Goal: Information Seeking & Learning: Learn about a topic

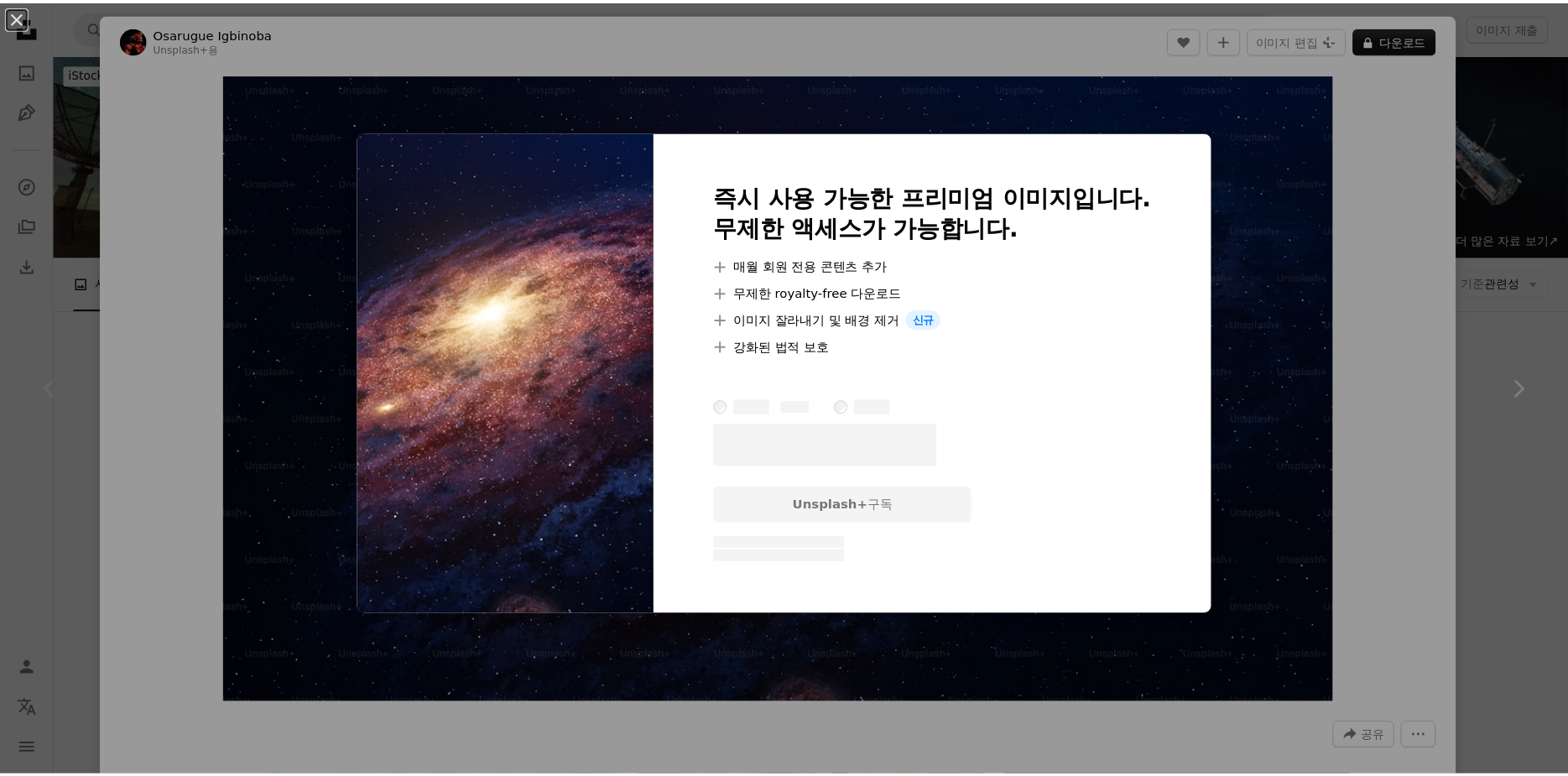
scroll to position [168, 0]
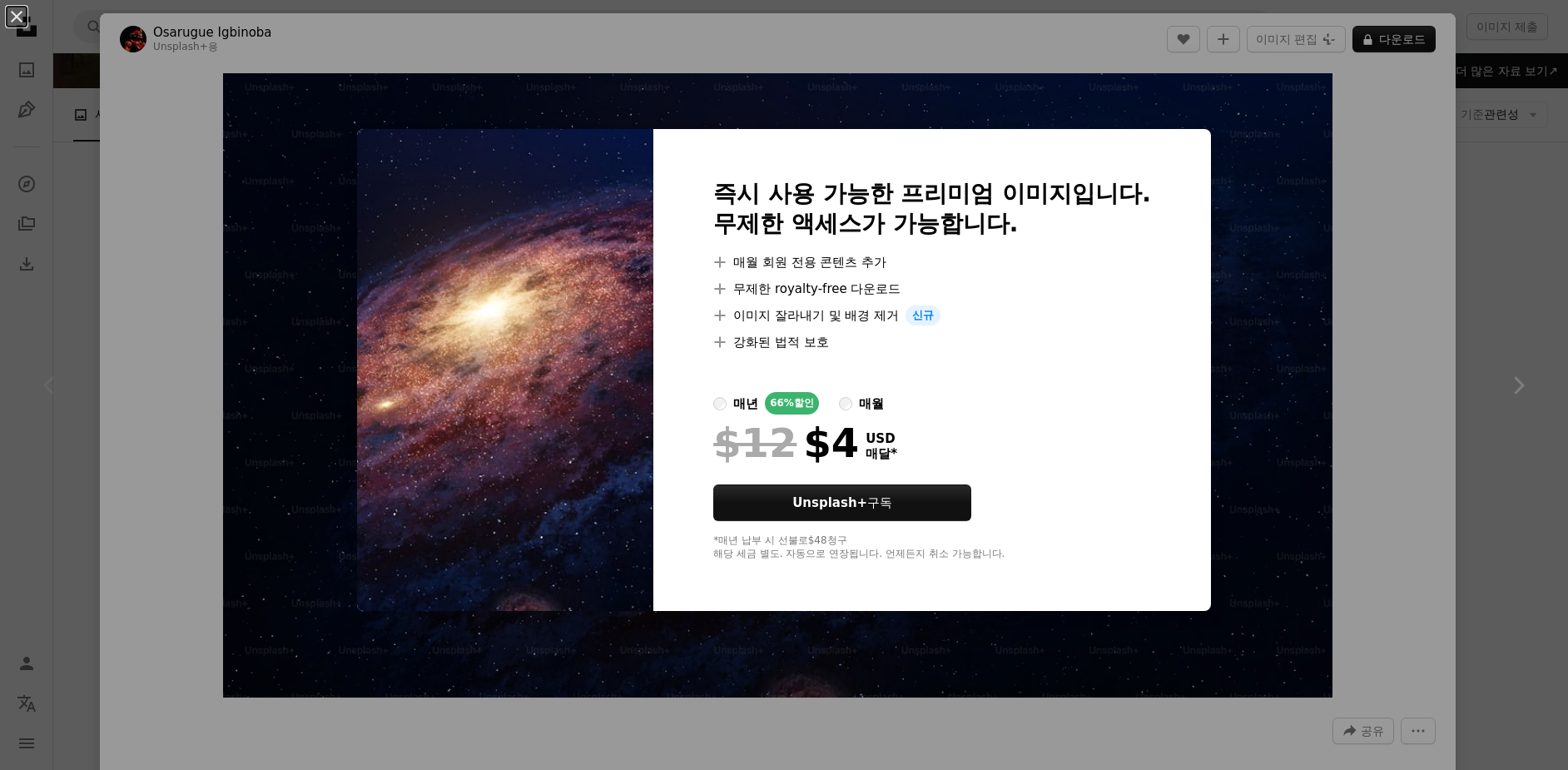
click at [1475, 409] on div "An X shape 즉시 사용 가능한 프리미엄 이미지입니다. 무제한 액세스가 가능합니다. A plus sign 매월 회원 전용 콘텐츠 추가 A…" at bounding box center [784, 385] width 1568 height 770
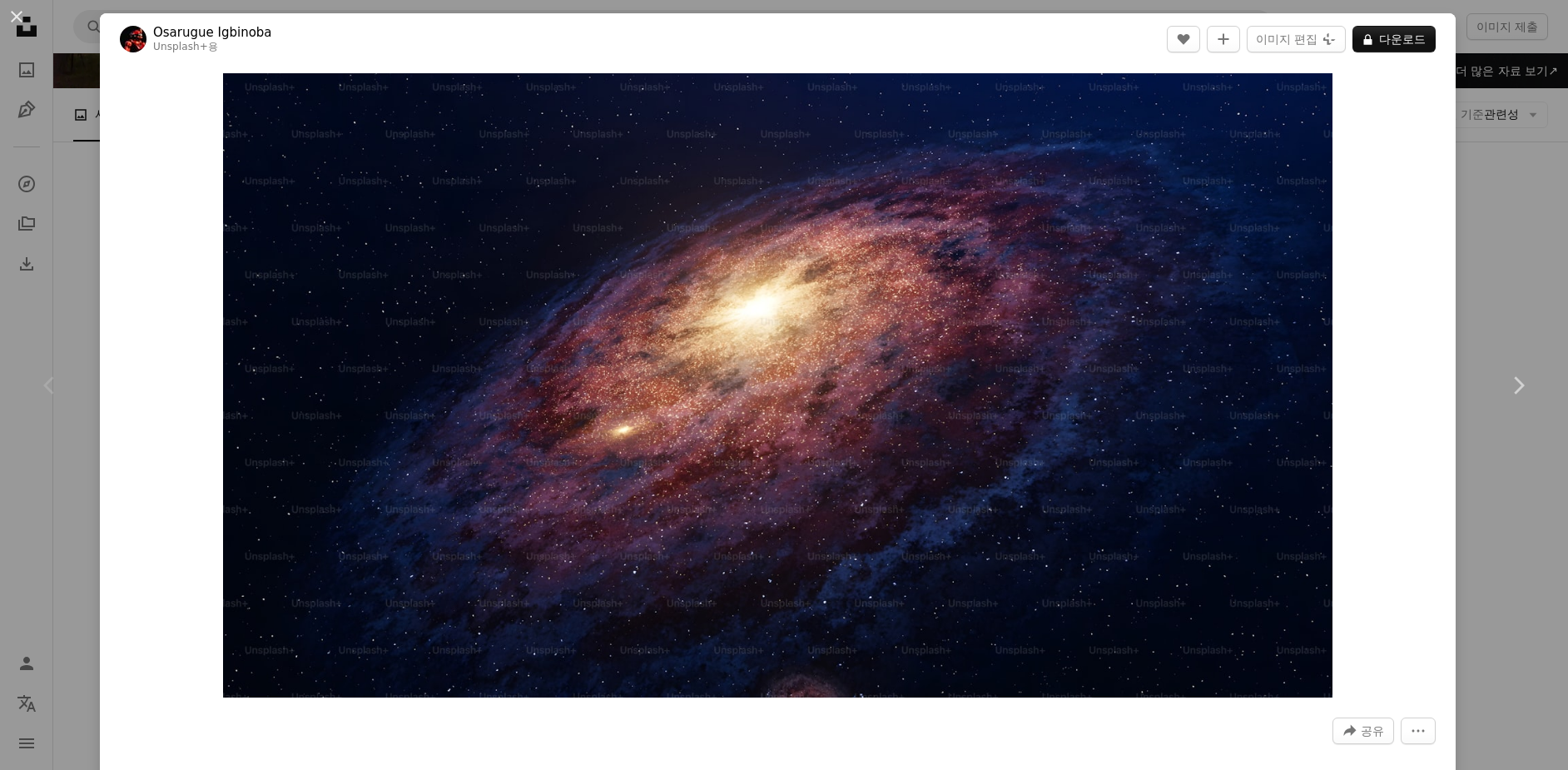
click at [1504, 234] on div "An X shape Chevron left Chevron right Osarugue Igbinoba Unsplash+ 용 A heart A p…" at bounding box center [784, 385] width 1568 height 770
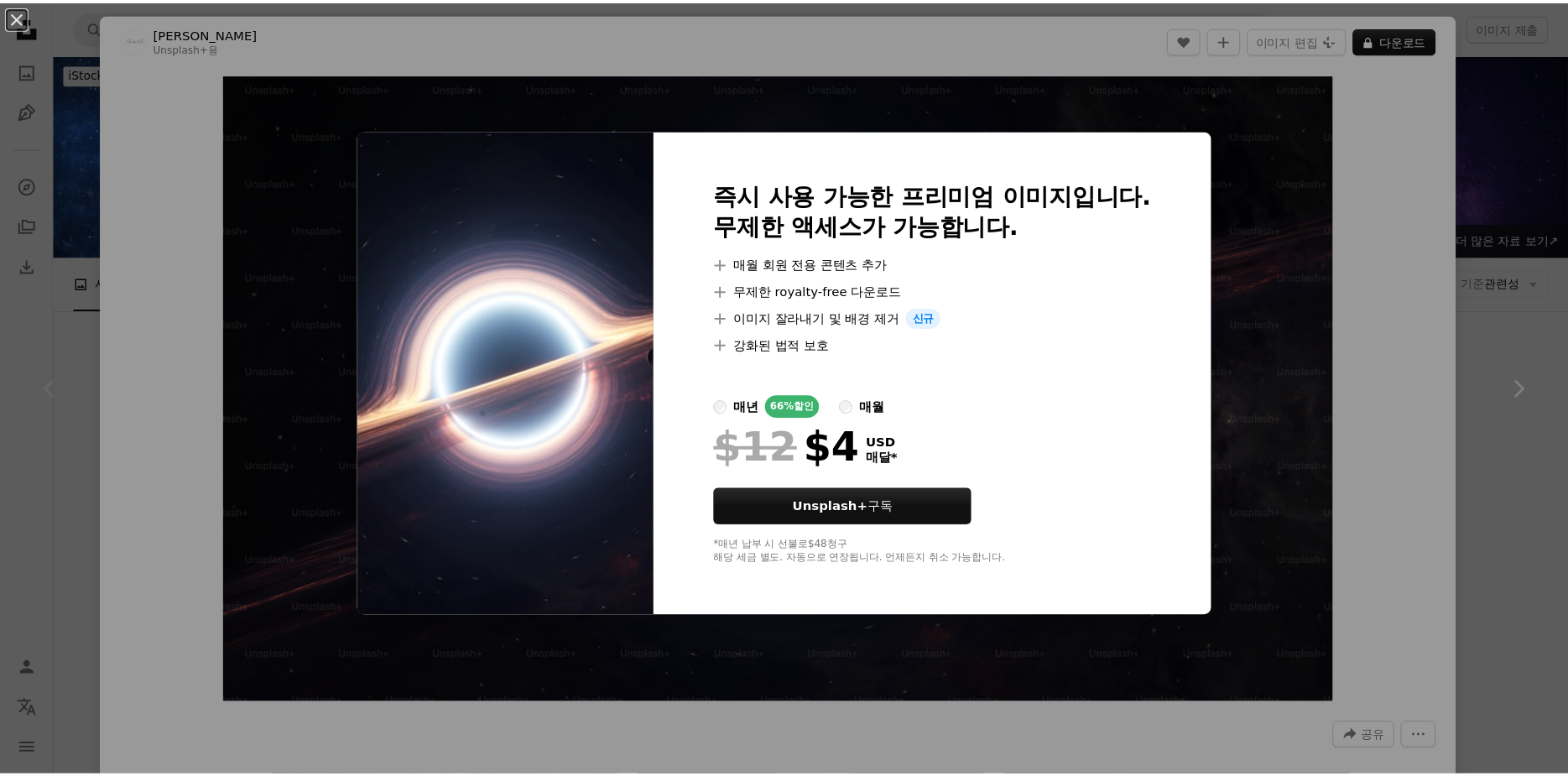
scroll to position [168, 0]
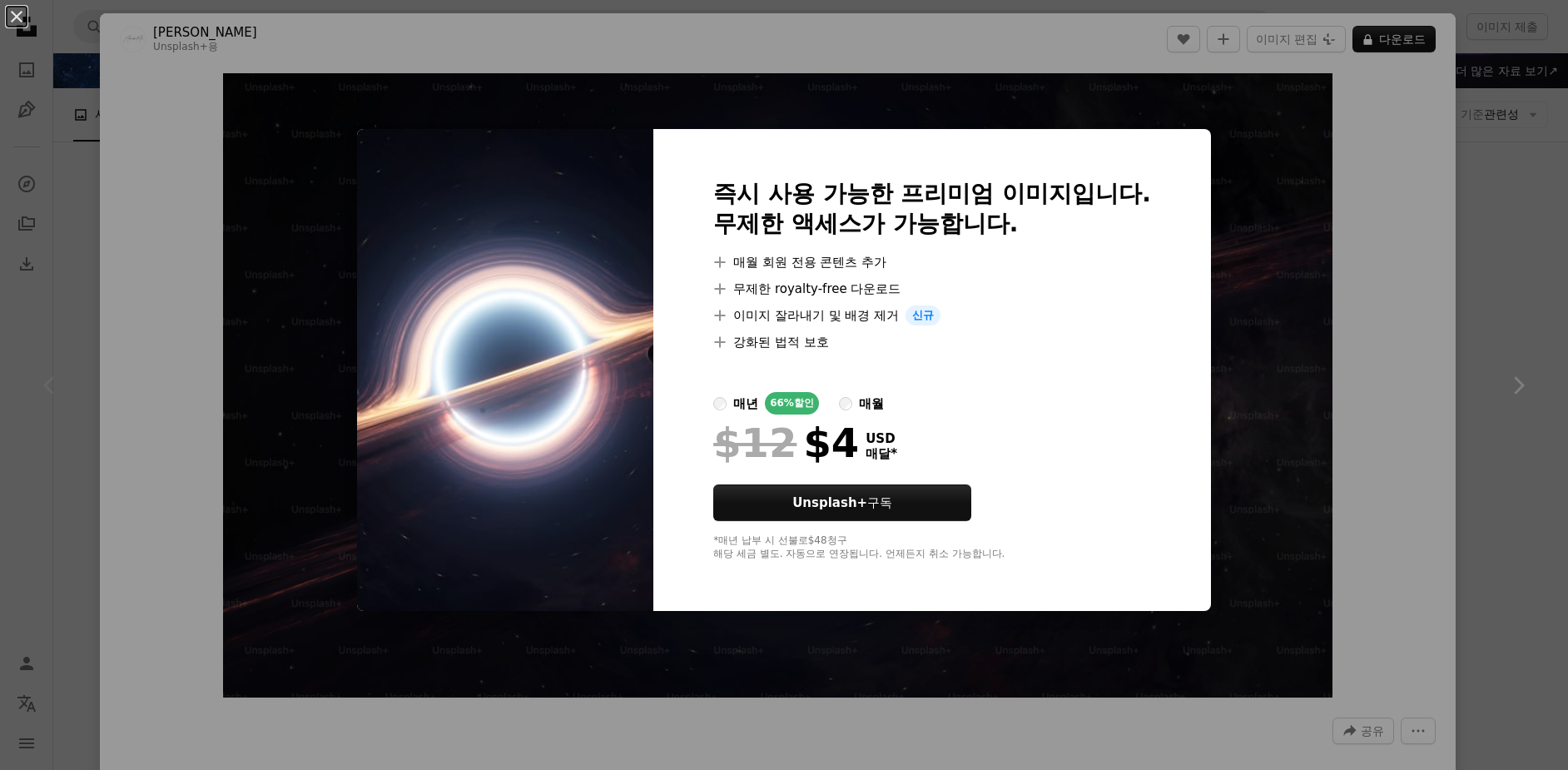
click at [1378, 293] on div "An X shape 즉시 사용 가능한 프리미엄 이미지입니다. 무제한 액세스가 가능합니다. A plus sign 매월 회원 전용 콘텐츠 추가 A…" at bounding box center [784, 385] width 1568 height 770
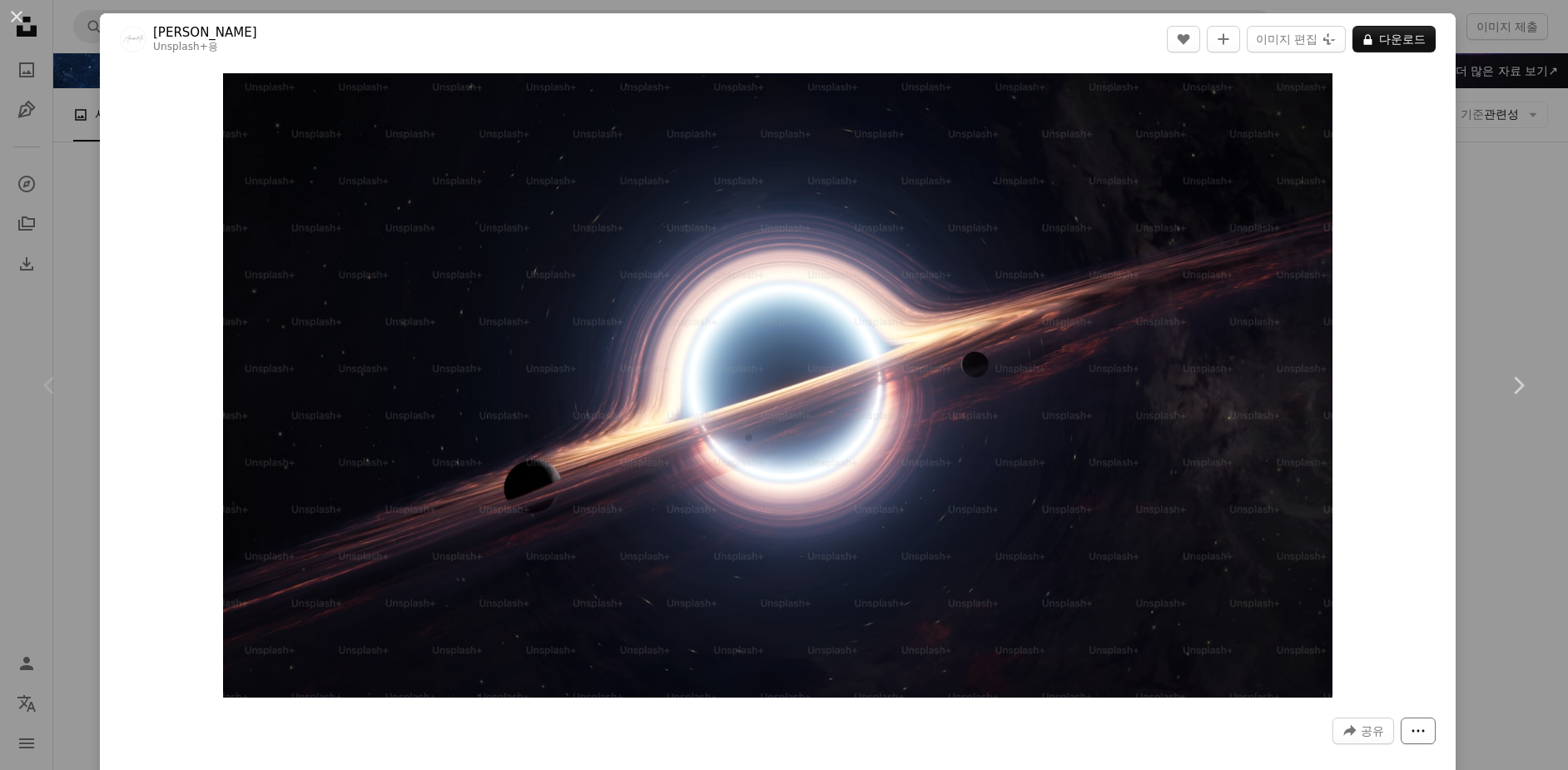
click at [1414, 726] on button "More Actions" at bounding box center [1418, 730] width 35 height 27
click at [1370, 535] on dialog "An X shape Chevron left Chevron right Alexander Mils Unsplash+ 용 A heart A plus…" at bounding box center [784, 385] width 1568 height 770
click at [86, 146] on div "An X shape Chevron left Chevron right Alexander Mils Unsplash+ 용 A heart A plus…" at bounding box center [784, 385] width 1568 height 770
